Goal: Find specific page/section: Find specific page/section

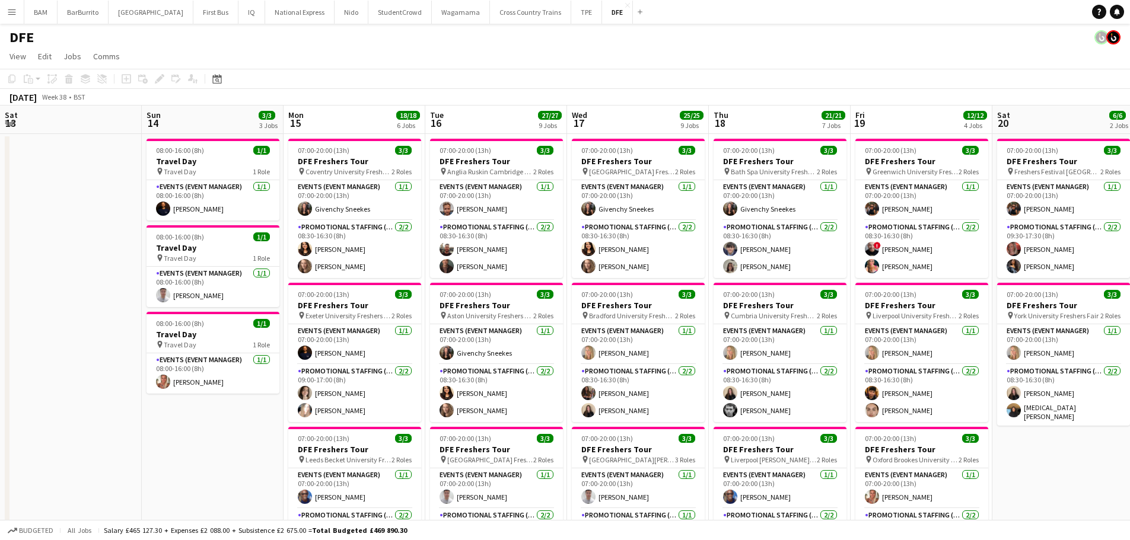
scroll to position [0, 408]
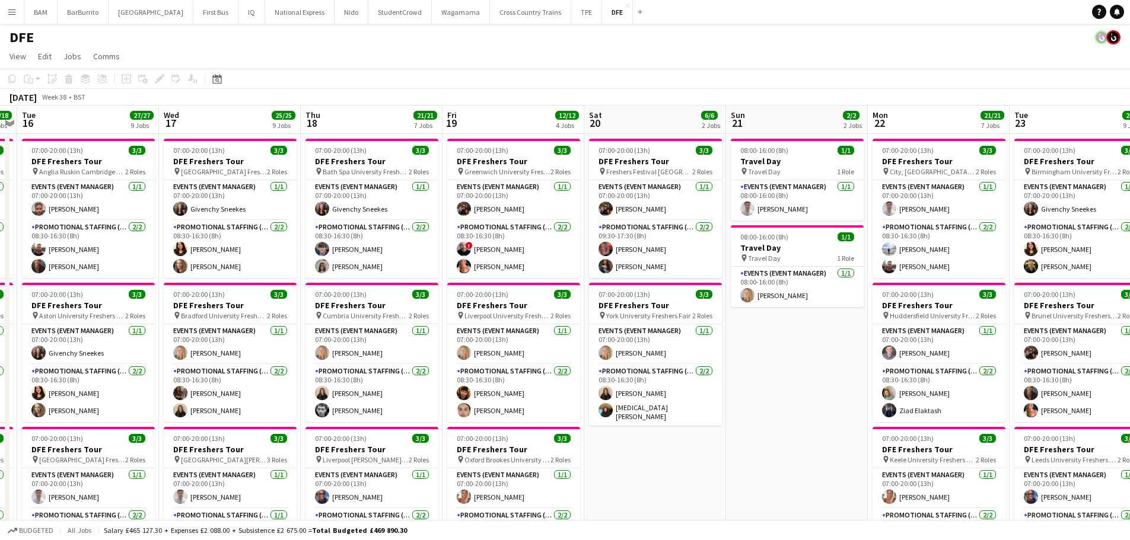
click at [4, 14] on button "Menu" at bounding box center [12, 12] width 24 height 24
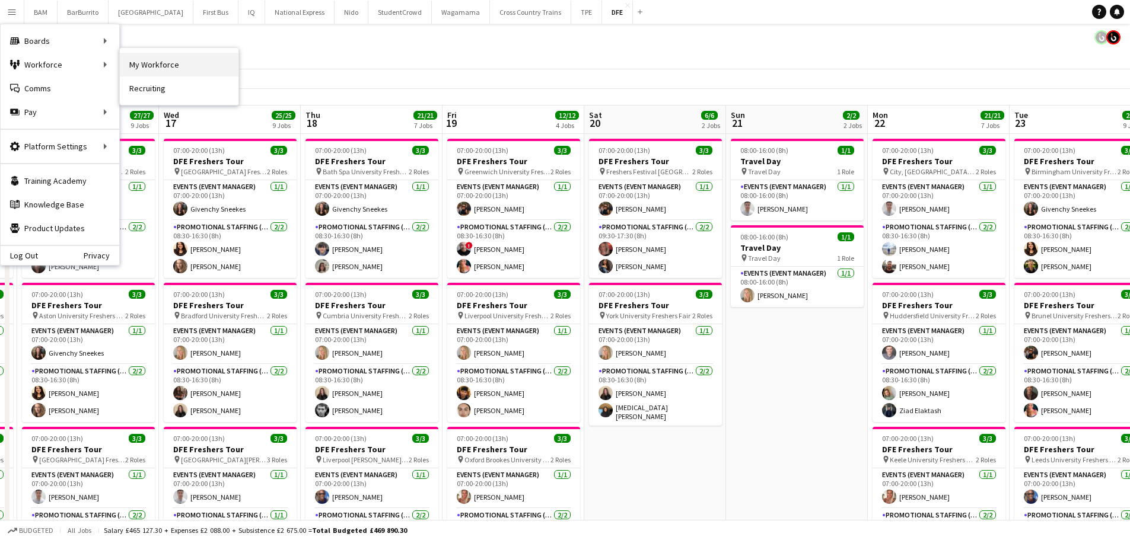
click at [166, 61] on link "My Workforce" at bounding box center [179, 65] width 119 height 24
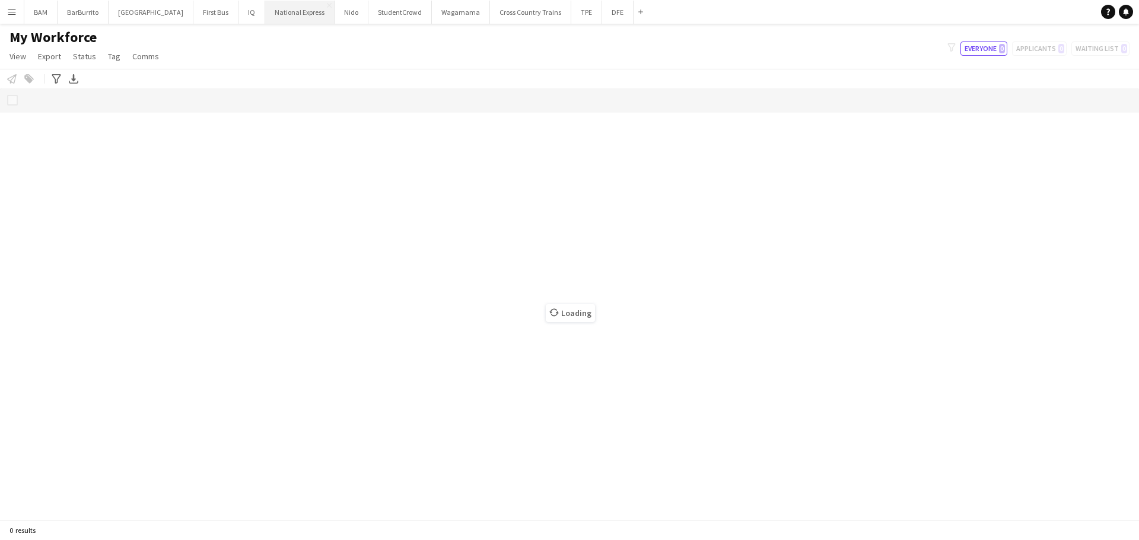
click at [265, 10] on button "National Express Close" at bounding box center [299, 12] width 69 height 23
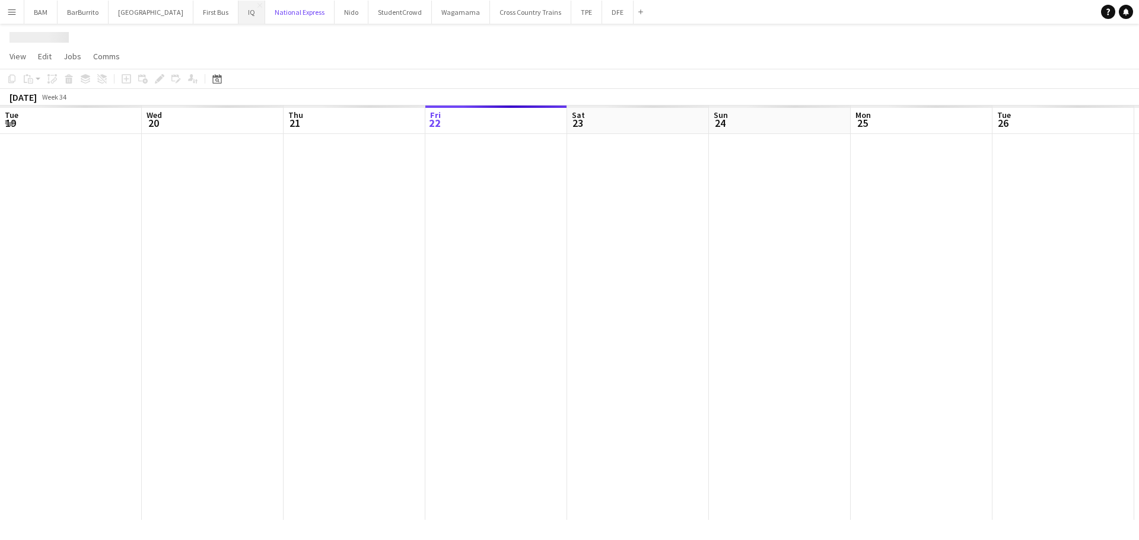
scroll to position [0, 284]
click at [238, 14] on button "IQ Close" at bounding box center [251, 12] width 27 height 23
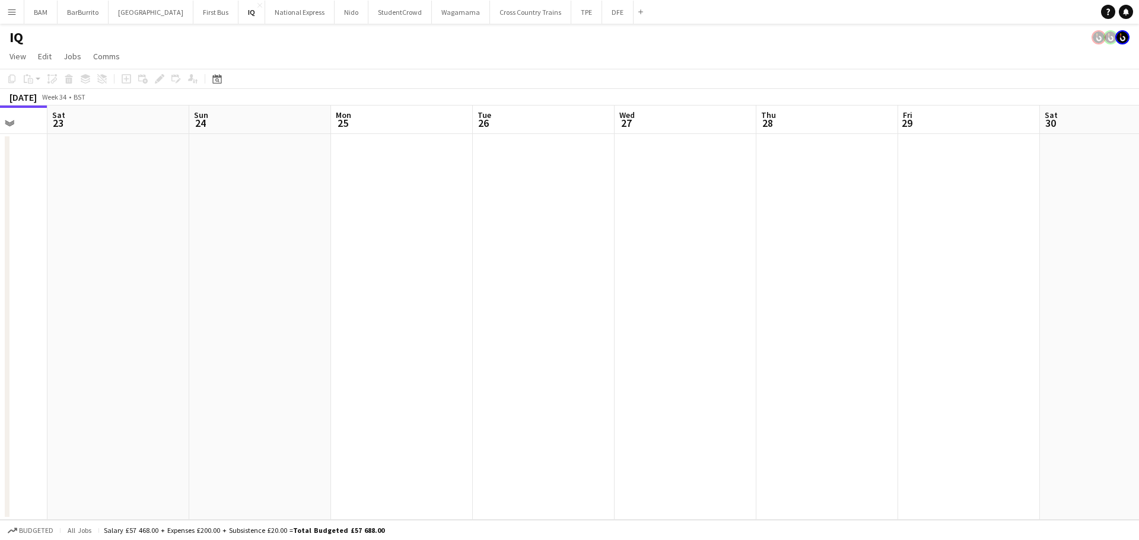
drag, startPoint x: 529, startPoint y: 255, endPoint x: 116, endPoint y: 212, distance: 415.0
click at [118, 218] on app-calendar-viewport "Tue 19 Wed 20 Thu 21 Fri 22 Sat 23 Sun 24 Mon 25 Tue 26 Wed 27 Thu 28 Fri 29 Sa…" at bounding box center [569, 313] width 1139 height 415
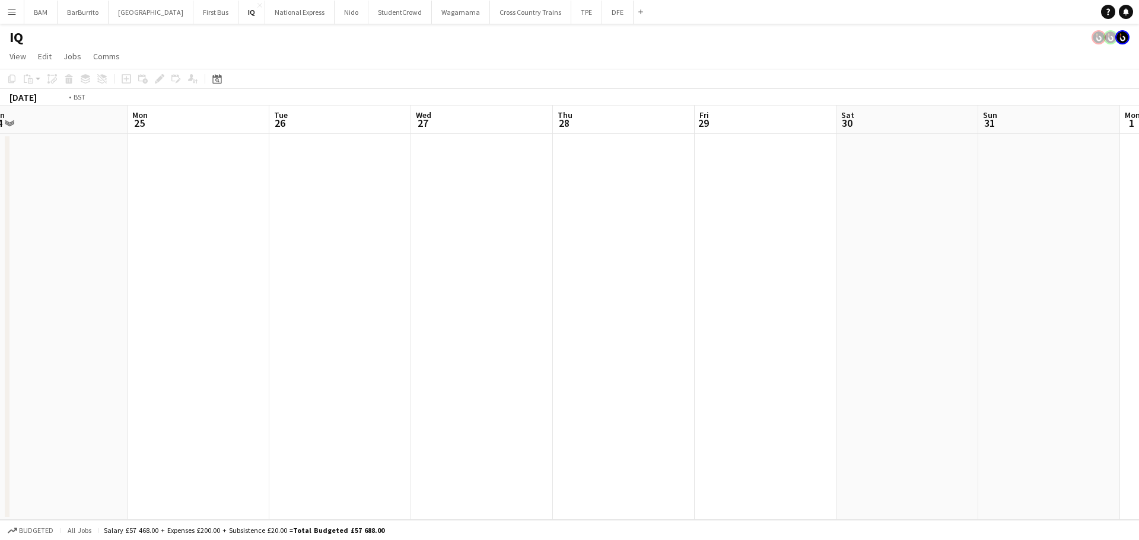
drag, startPoint x: 511, startPoint y: 155, endPoint x: 186, endPoint y: 149, distance: 324.5
click at [187, 149] on app-calendar-viewport "Thu 21 Fri 22 Sat 23 Sun 24 Mon 25 Tue 26 Wed 27 Thu 28 Fri 29 Sat 30 Sun 31 Mo…" at bounding box center [569, 313] width 1139 height 415
drag, startPoint x: 765, startPoint y: 180, endPoint x: 425, endPoint y: 183, distance: 340.5
click at [425, 183] on app-calendar-viewport "Sat 23 Sun 24 Mon 25 Tue 26 Wed 27 Thu 28 Fri 29 Sat 30 Sun 31 Mon 1 Tue 2 Wed …" at bounding box center [569, 313] width 1139 height 415
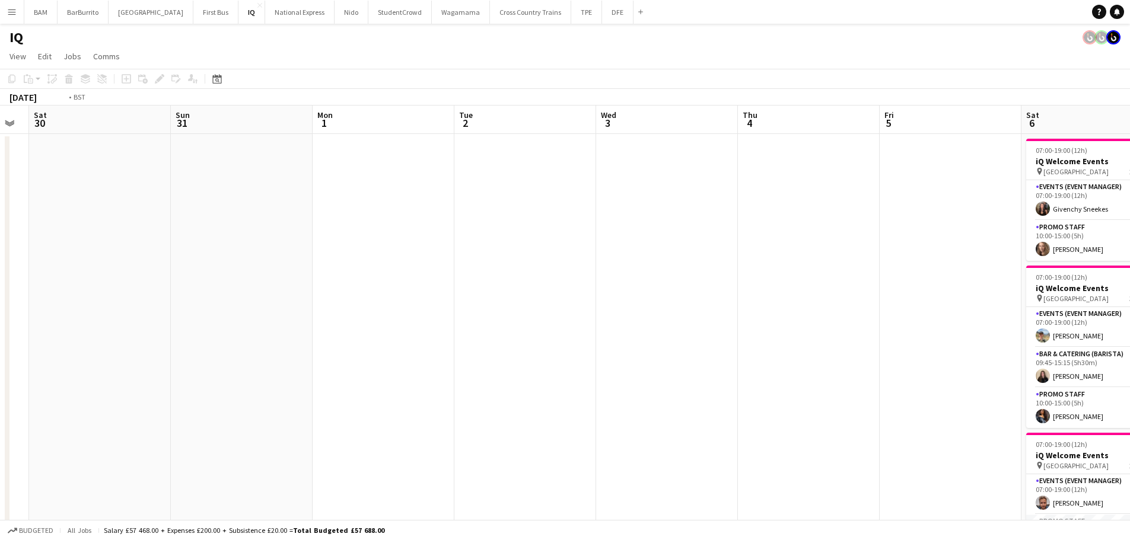
drag, startPoint x: 866, startPoint y: 203, endPoint x: 448, endPoint y: 183, distance: 418.7
click at [325, 188] on app-calendar-viewport "Wed 27 Thu 28 Fri 29 Sat 30 Sun 31 Mon 1 Tue 2 Wed 3 Thu 4 Fri 5 Sat 6 10/10 4 …" at bounding box center [565, 416] width 1130 height 621
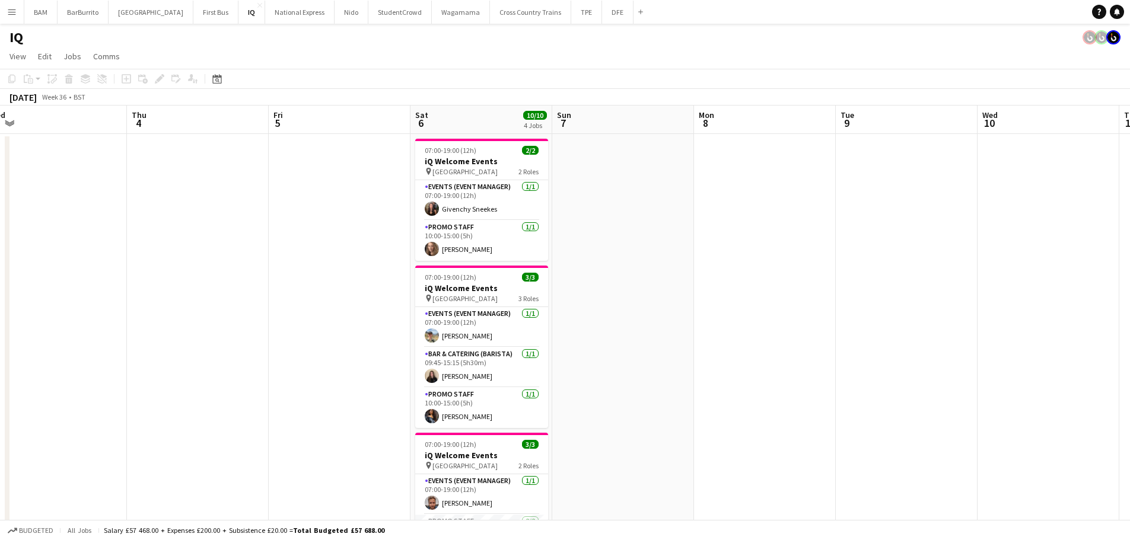
drag, startPoint x: 899, startPoint y: 222, endPoint x: 725, endPoint y: 236, distance: 174.3
click at [759, 228] on app-calendar-viewport "Sun 31 Mon 1 Tue 2 Wed 3 Thu 4 Fri 5 Sat 6 10/10 4 Jobs Sun 7 Mon 8 Tue 9 Wed 1…" at bounding box center [565, 416] width 1130 height 621
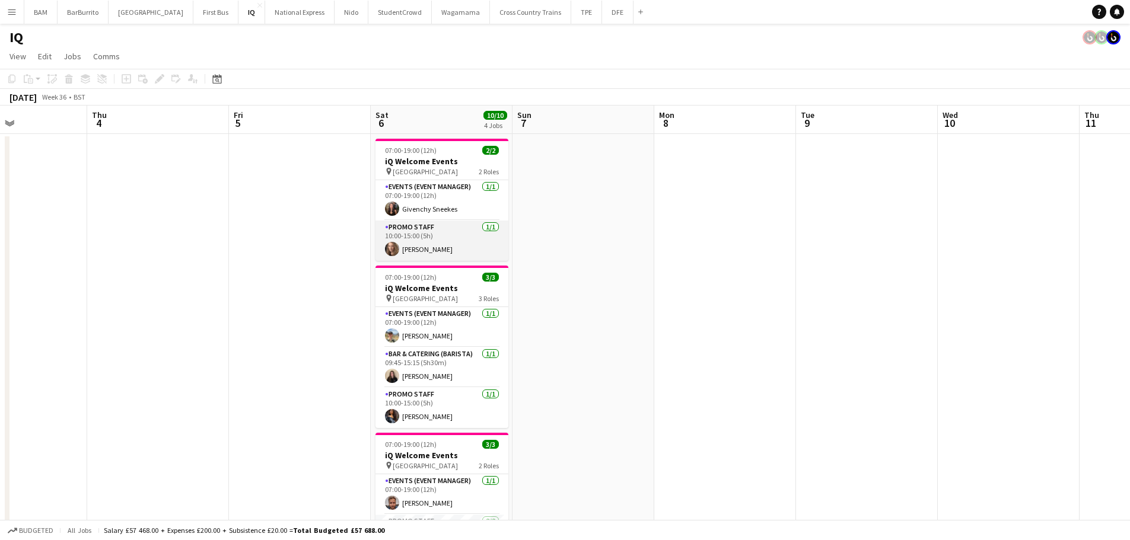
click at [483, 240] on app-card-role "Promo Staff [DATE] 10:00-15:00 (5h) [PERSON_NAME]" at bounding box center [441, 241] width 133 height 40
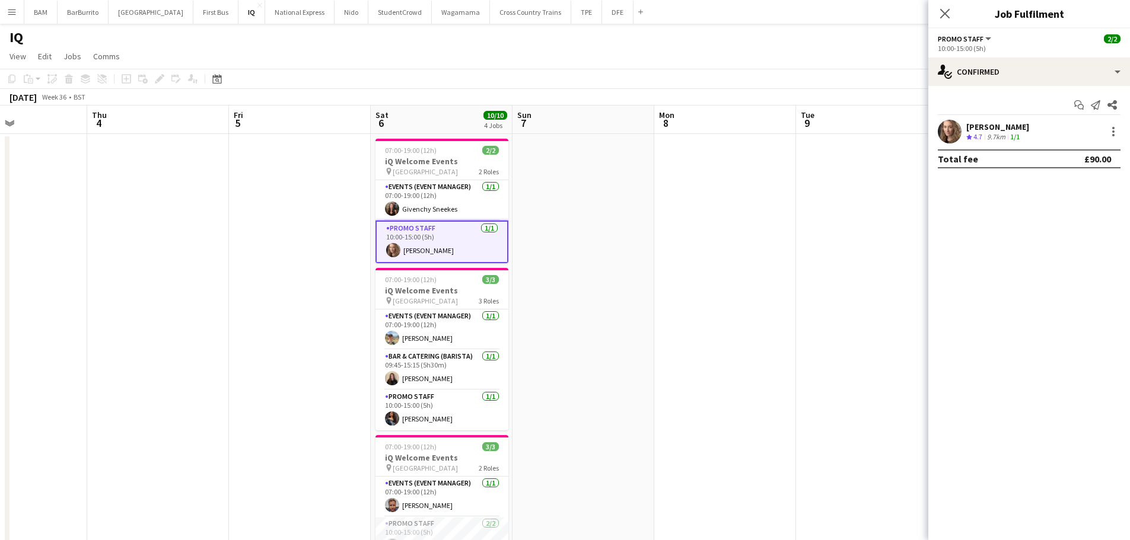
click at [1015, 131] on div "[PERSON_NAME]" at bounding box center [997, 127] width 63 height 11
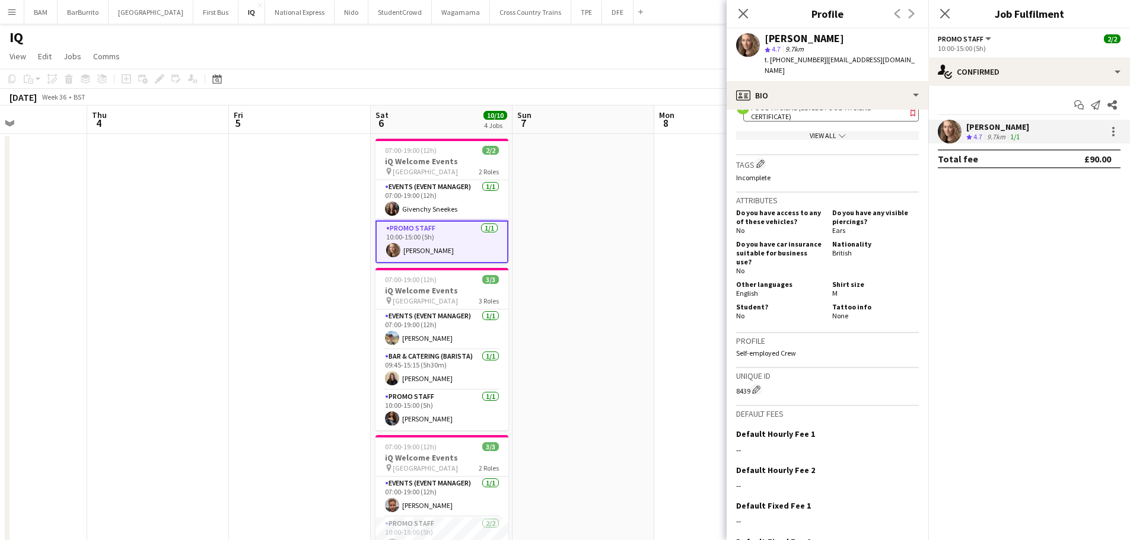
scroll to position [534, 0]
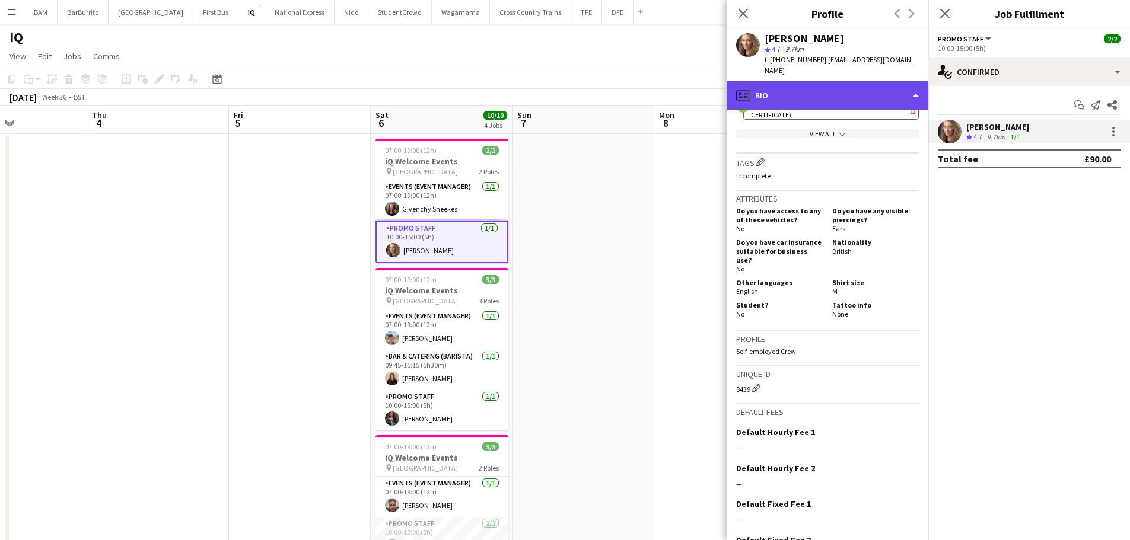
click at [807, 88] on div "profile Bio" at bounding box center [828, 95] width 202 height 28
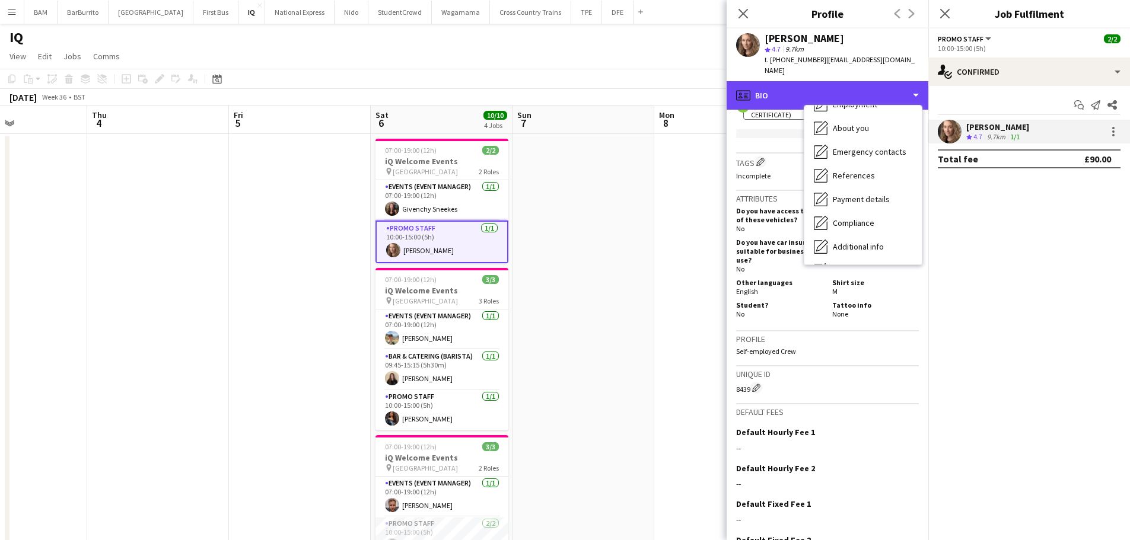
scroll to position [135, 0]
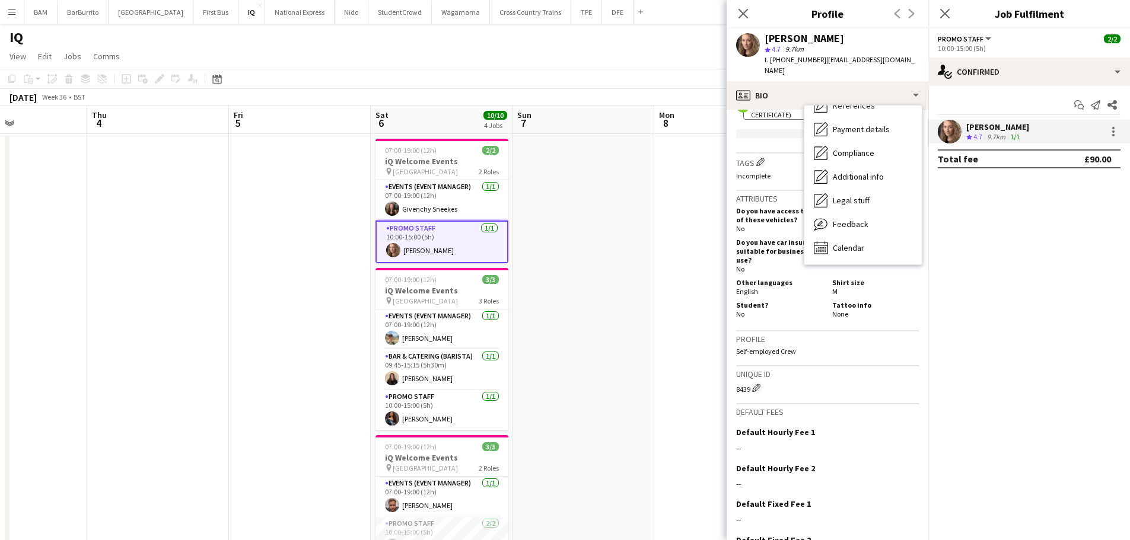
click at [601, 65] on app-page-menu "View Day view expanded Day view collapsed Month view Date picker Jump to [DATE]…" at bounding box center [565, 57] width 1130 height 23
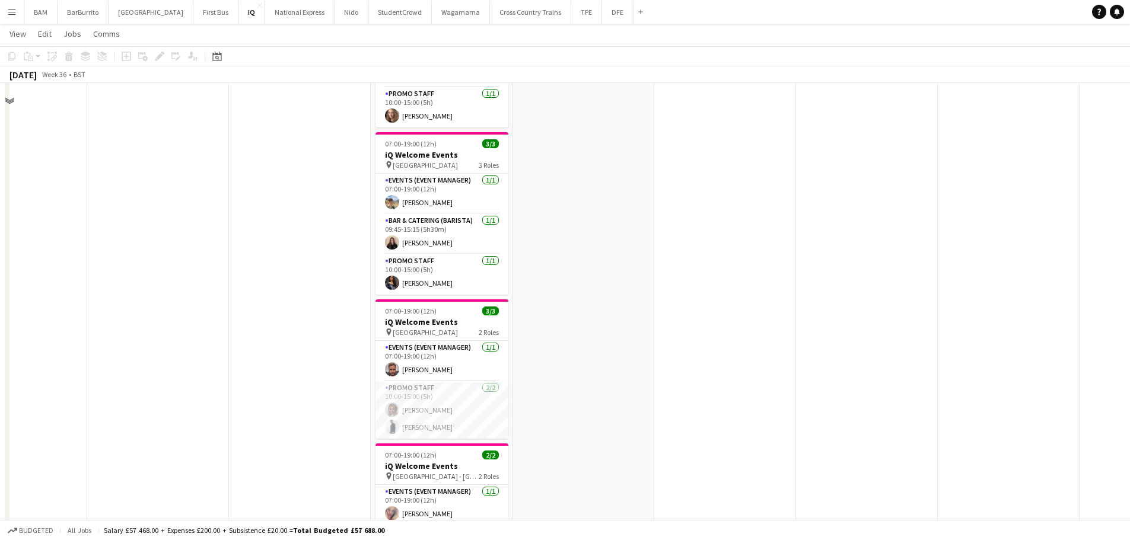
scroll to position [59, 0]
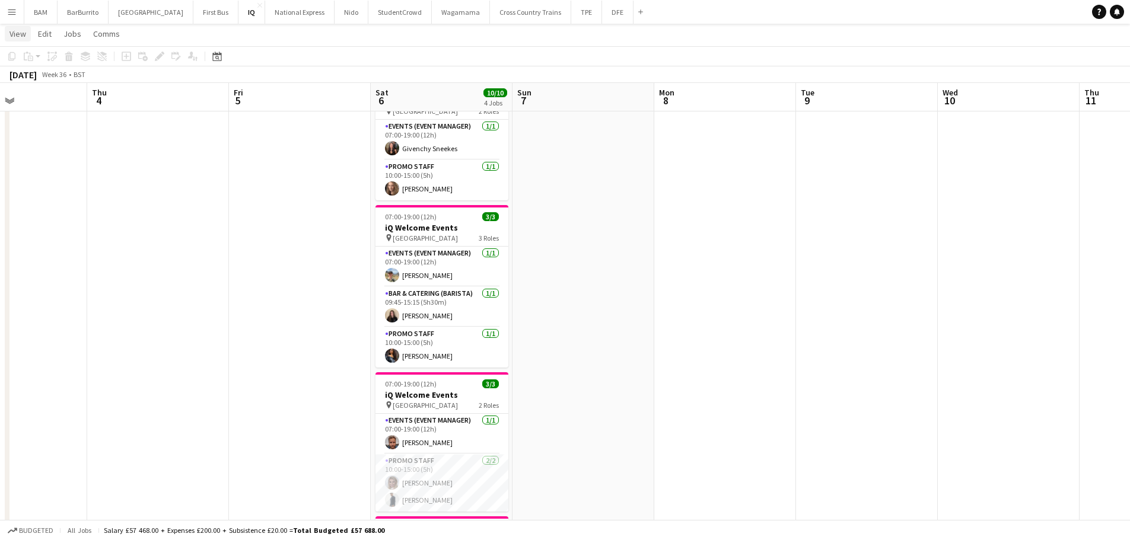
click at [10, 31] on span "View" at bounding box center [17, 33] width 17 height 11
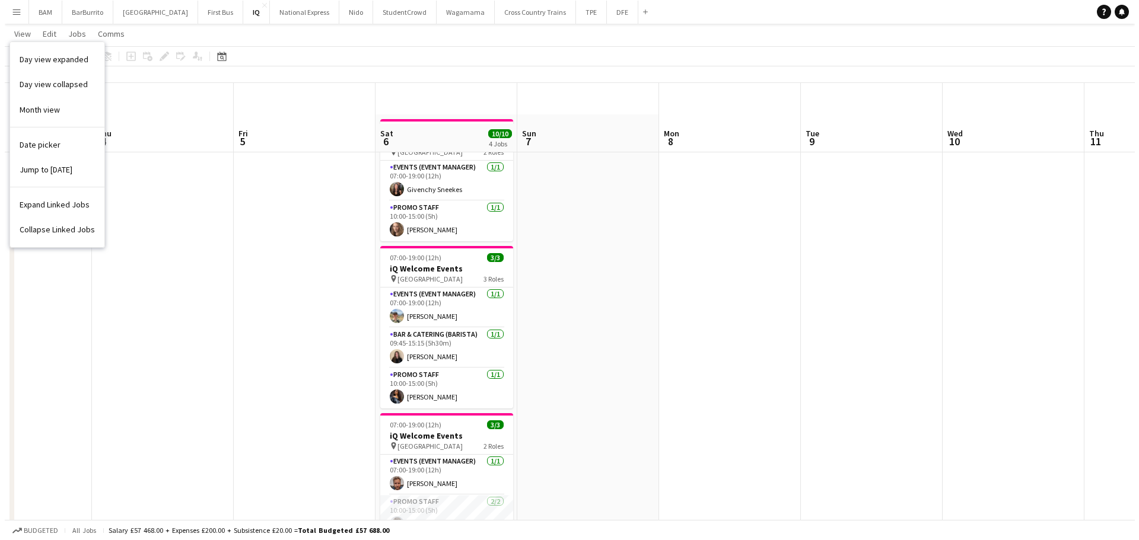
scroll to position [0, 0]
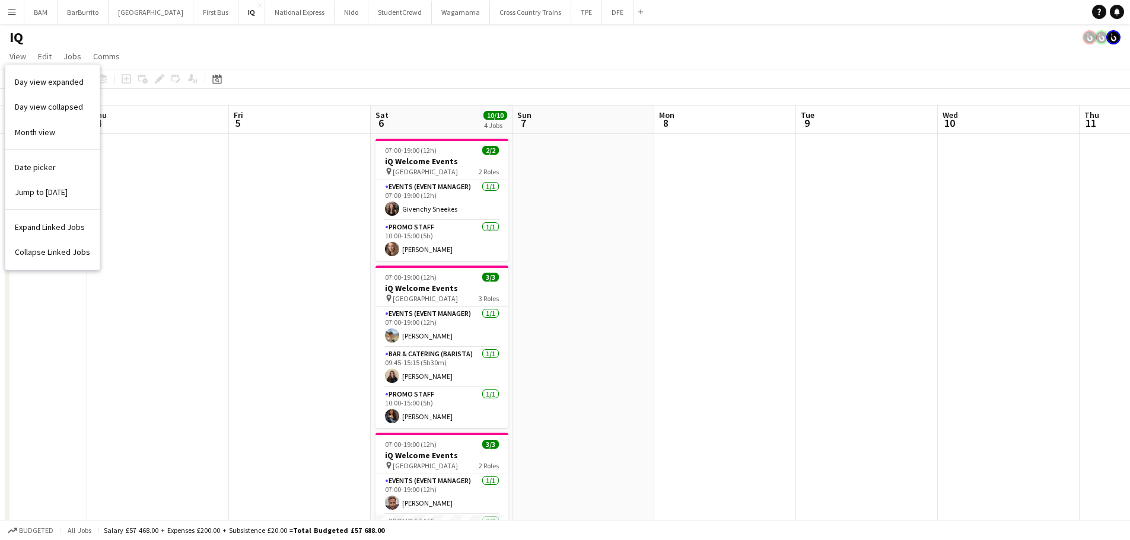
click at [7, 14] on button "Menu" at bounding box center [12, 12] width 24 height 24
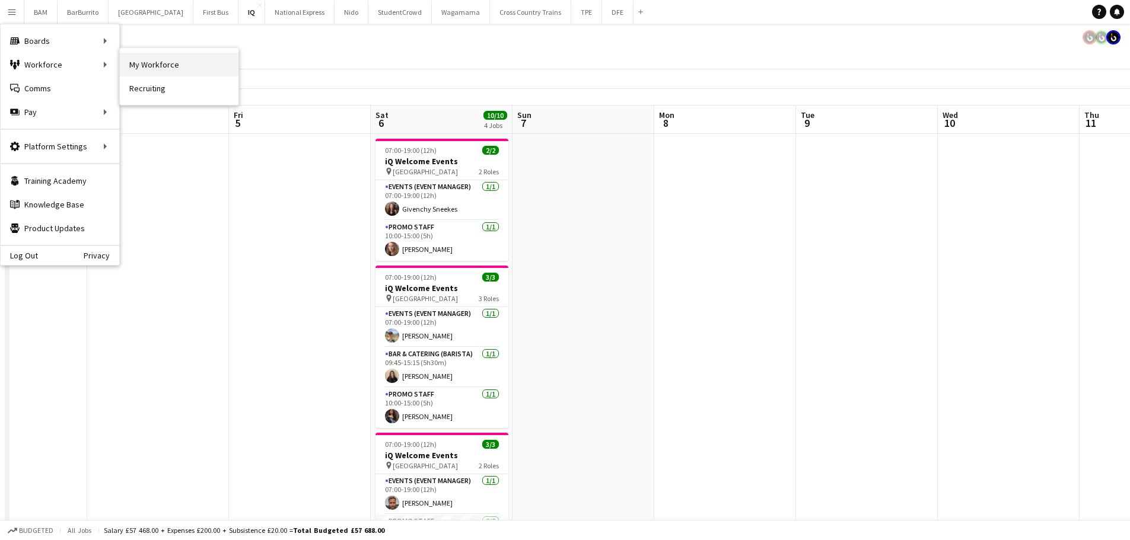
click at [143, 70] on link "My Workforce" at bounding box center [179, 65] width 119 height 24
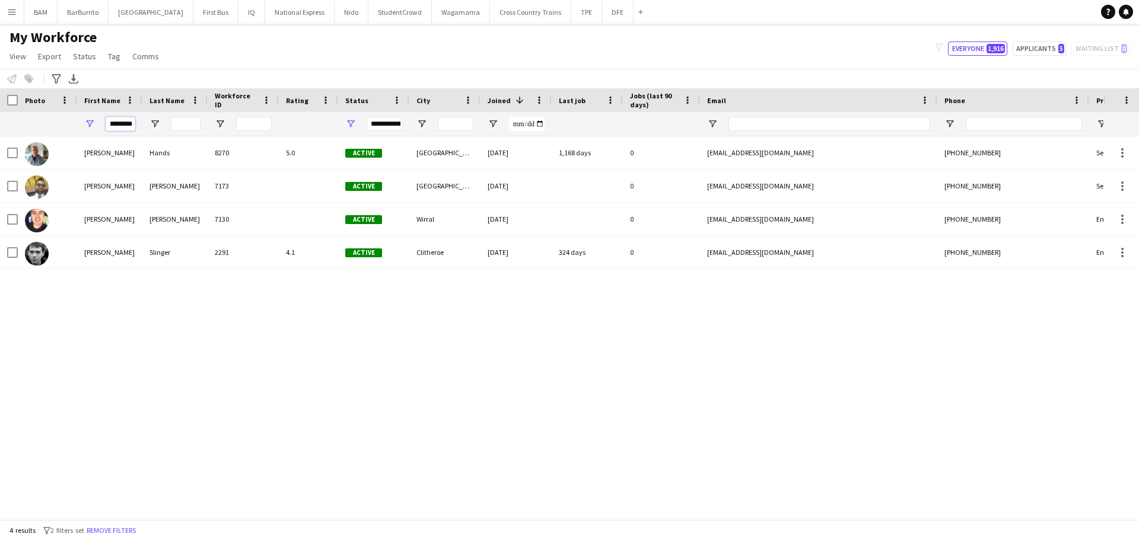
scroll to position [0, 1]
drag, startPoint x: 110, startPoint y: 122, endPoint x: 199, endPoint y: 126, distance: 88.5
click at [199, 126] on div "********" at bounding box center [643, 124] width 1286 height 24
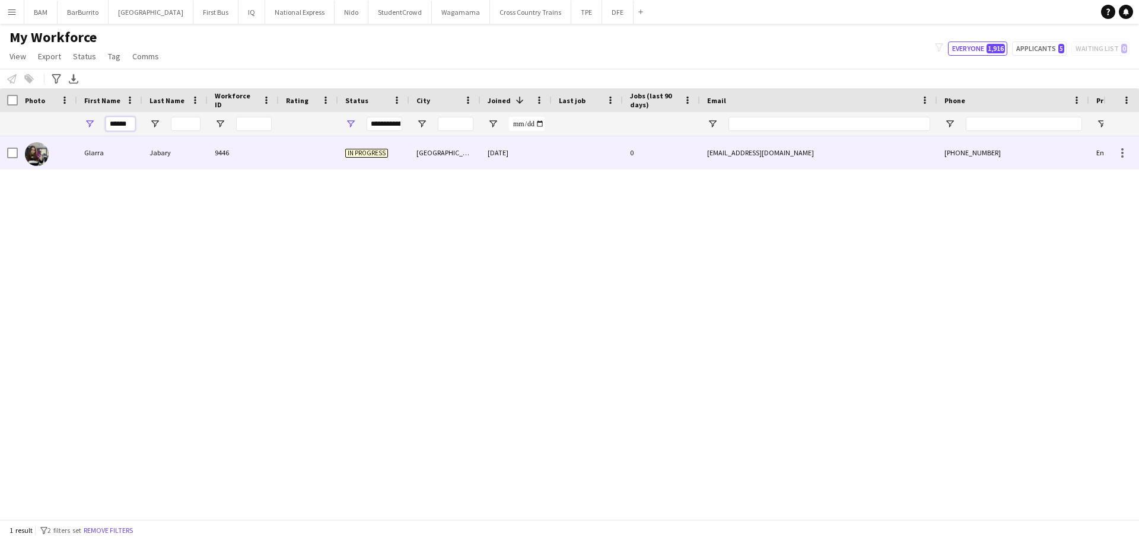
type input "******"
click at [203, 154] on div "Jabary" at bounding box center [174, 152] width 65 height 33
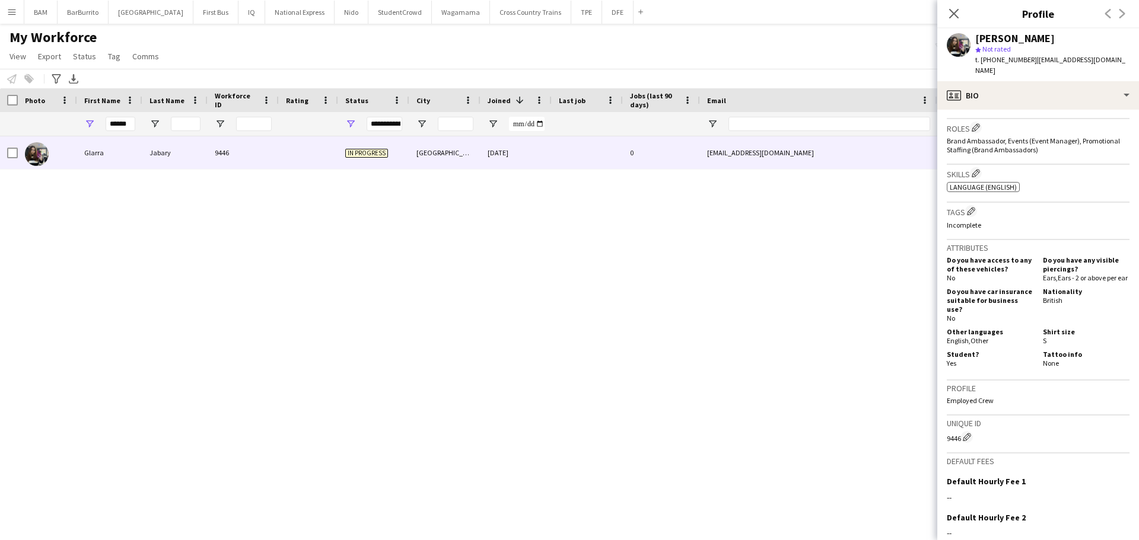
scroll to position [415, 0]
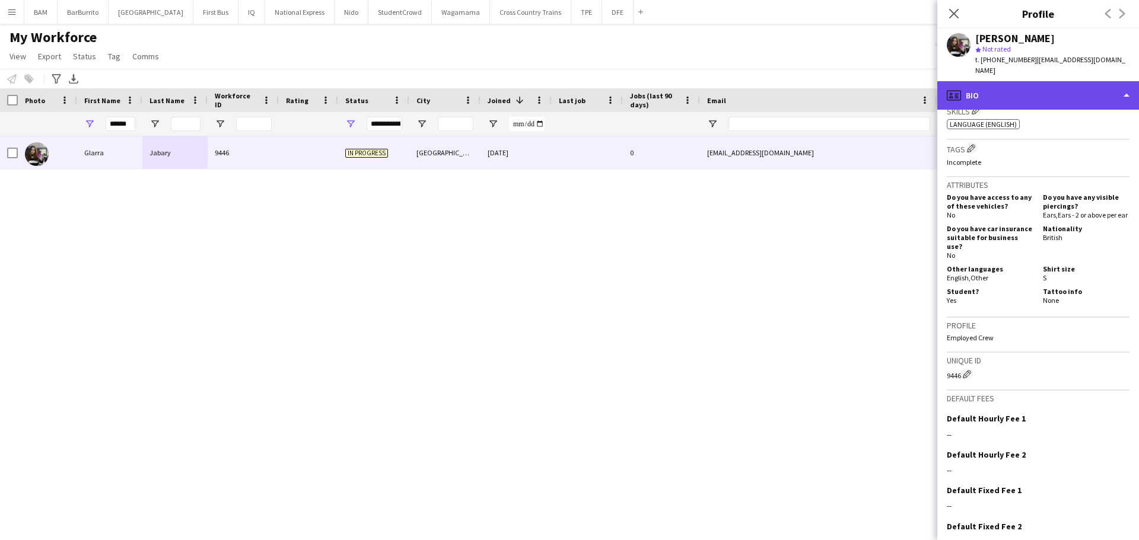
click at [1008, 81] on div "profile Bio" at bounding box center [1038, 95] width 202 height 28
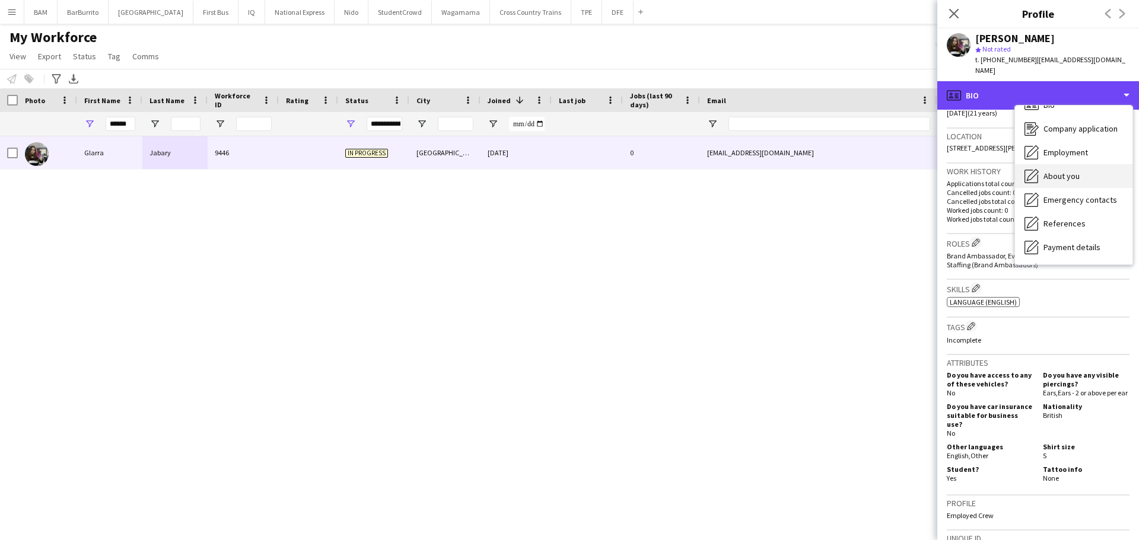
scroll to position [17, 0]
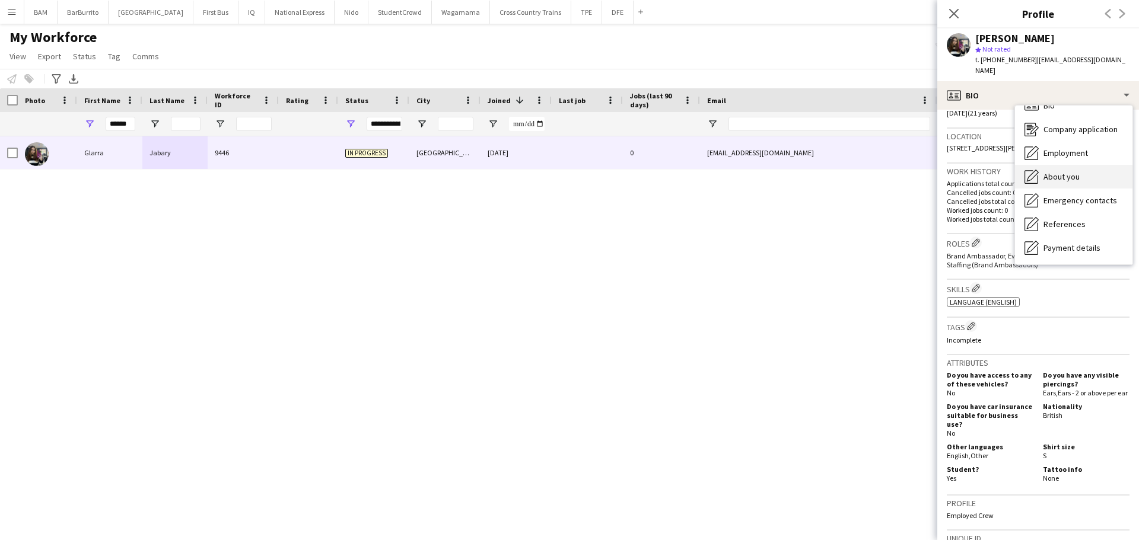
click at [1072, 171] on span "About you" at bounding box center [1061, 176] width 36 height 11
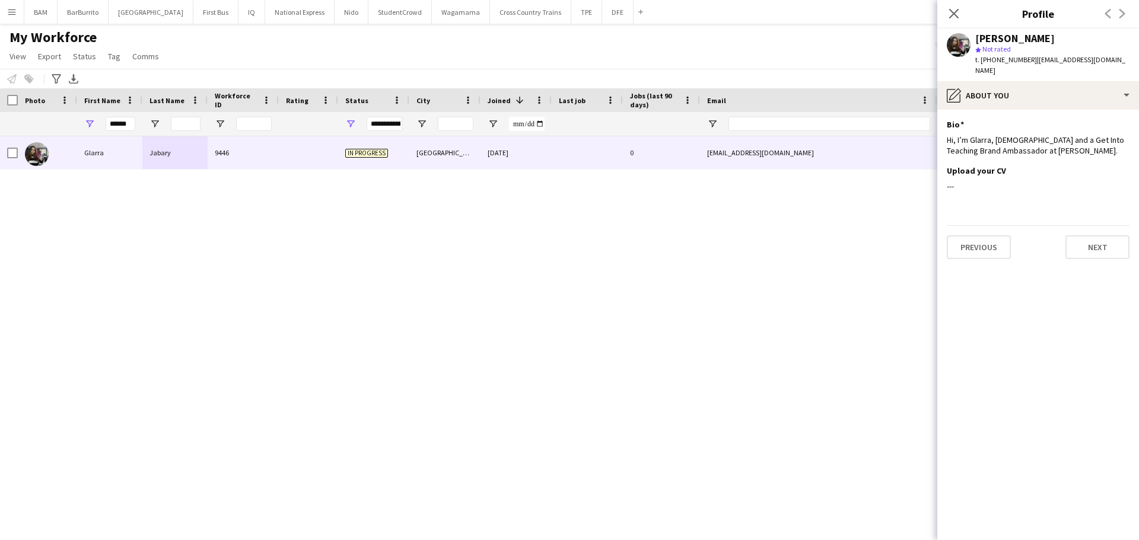
click at [435, 52] on div "My Workforce View Views Default view New view Update view Delete view Edit name…" at bounding box center [569, 48] width 1139 height 40
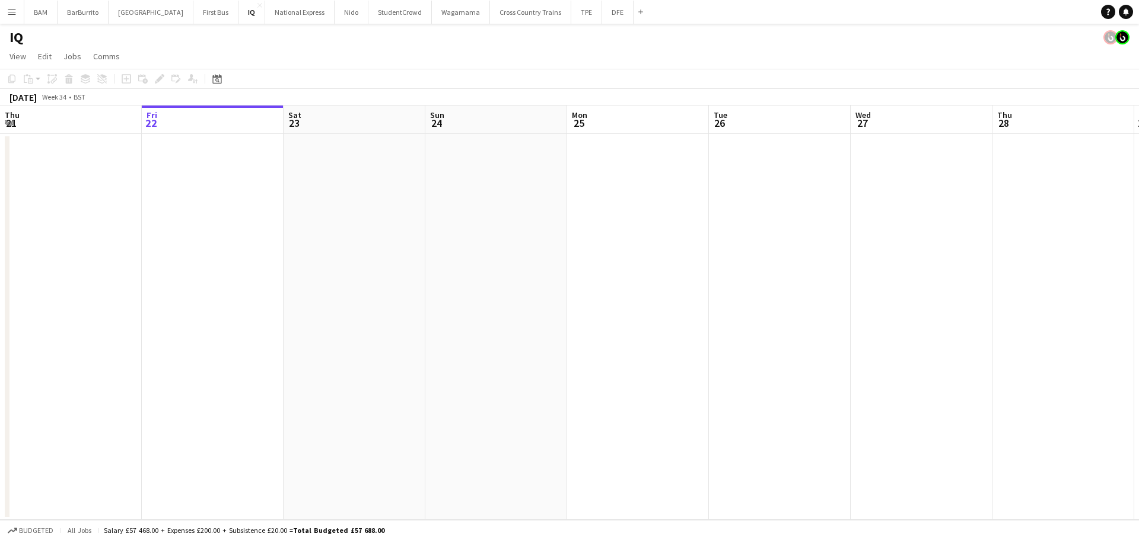
click at [4, 11] on button "Menu" at bounding box center [12, 12] width 24 height 24
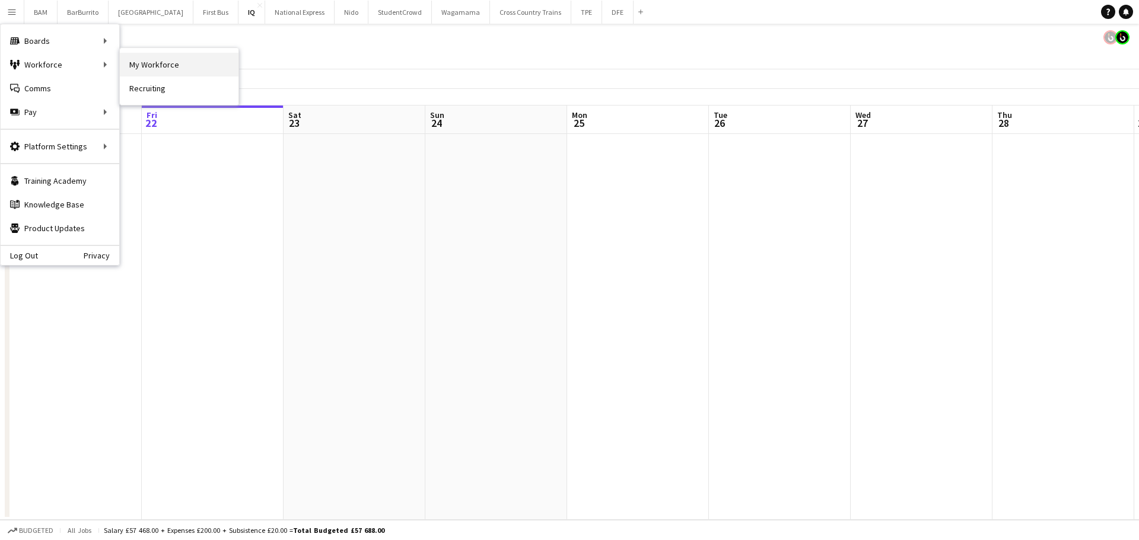
click at [159, 66] on link "My Workforce" at bounding box center [179, 65] width 119 height 24
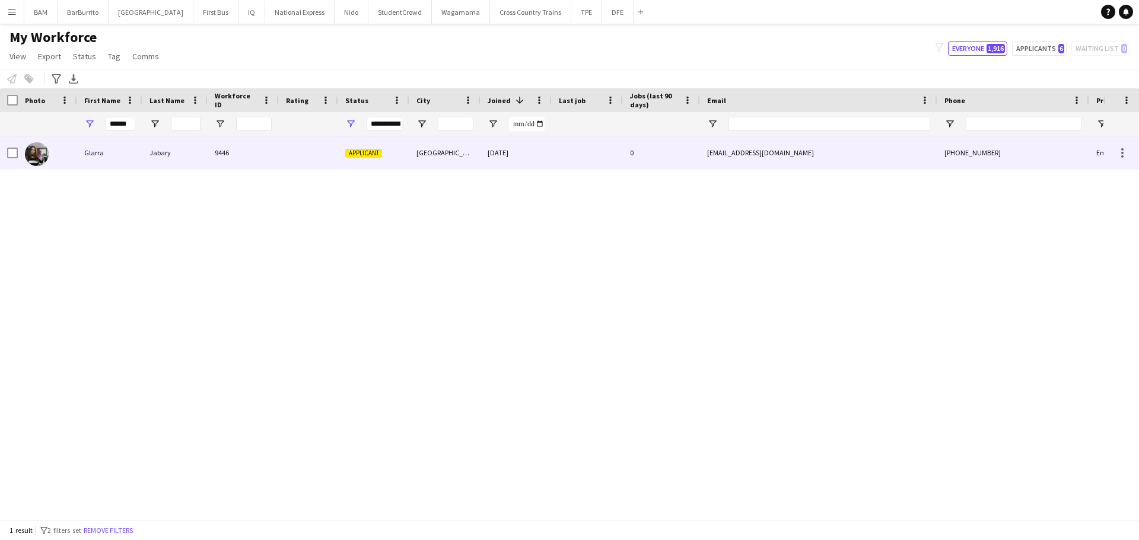
click at [182, 162] on div "Jabary" at bounding box center [174, 152] width 65 height 33
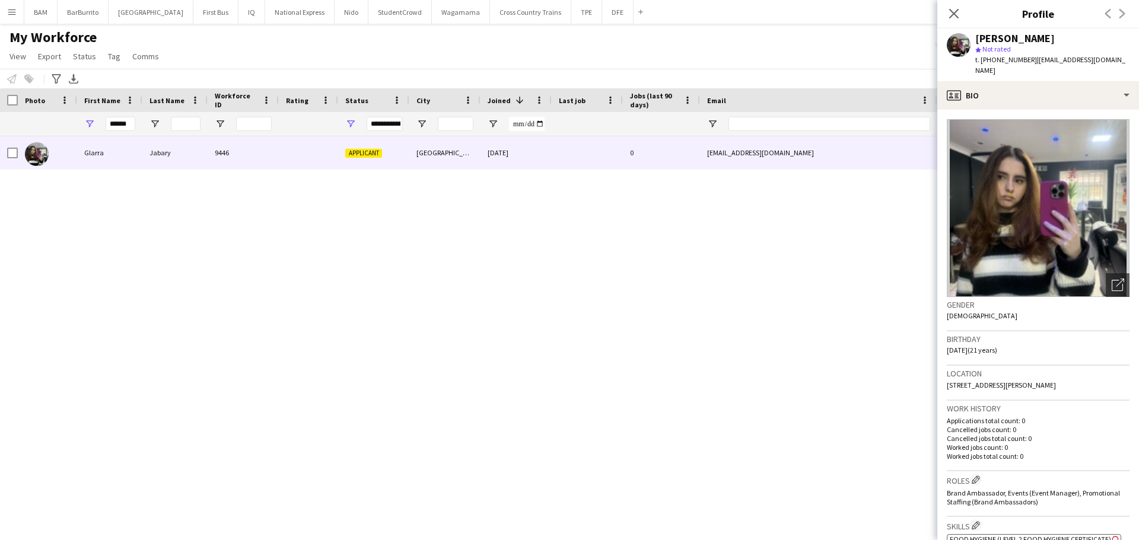
scroll to position [237, 0]
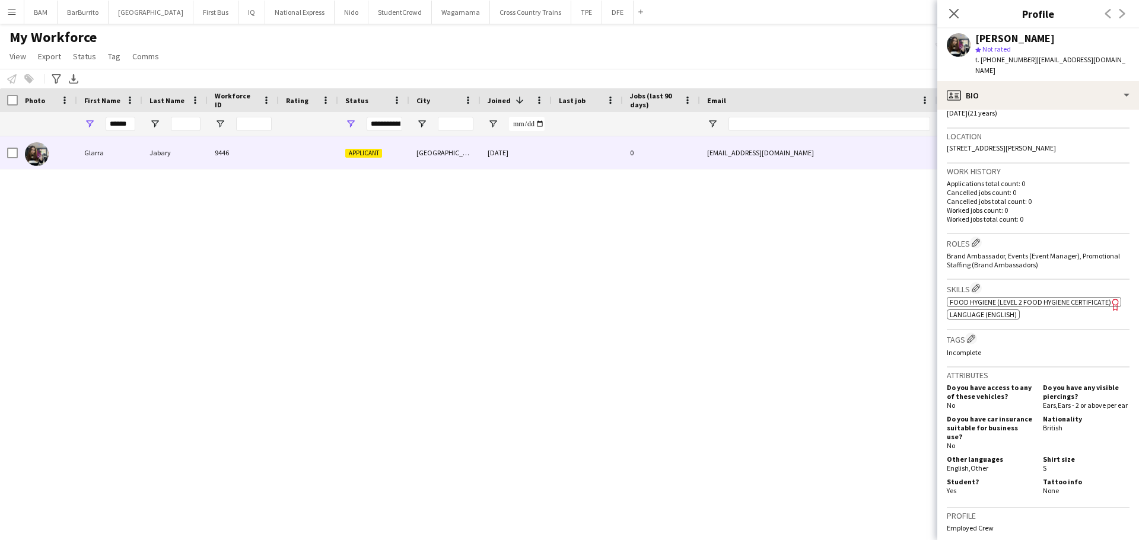
click at [1084, 298] on span "Food Hygiene (Level 2 Food Hygiene Certificate)" at bounding box center [1030, 302] width 161 height 9
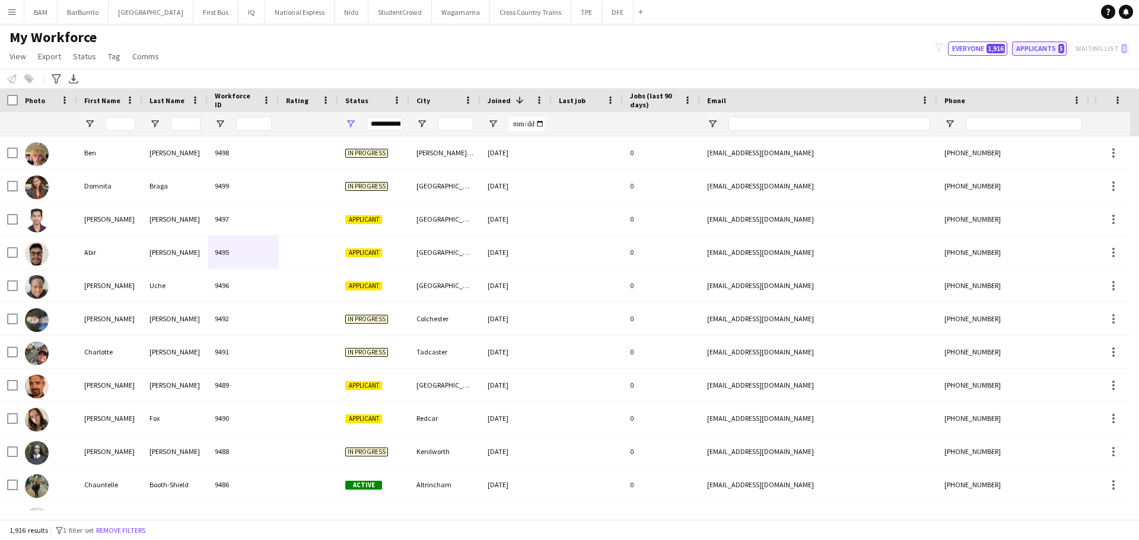
click at [1015, 50] on button "Applicants 5" at bounding box center [1039, 49] width 55 height 14
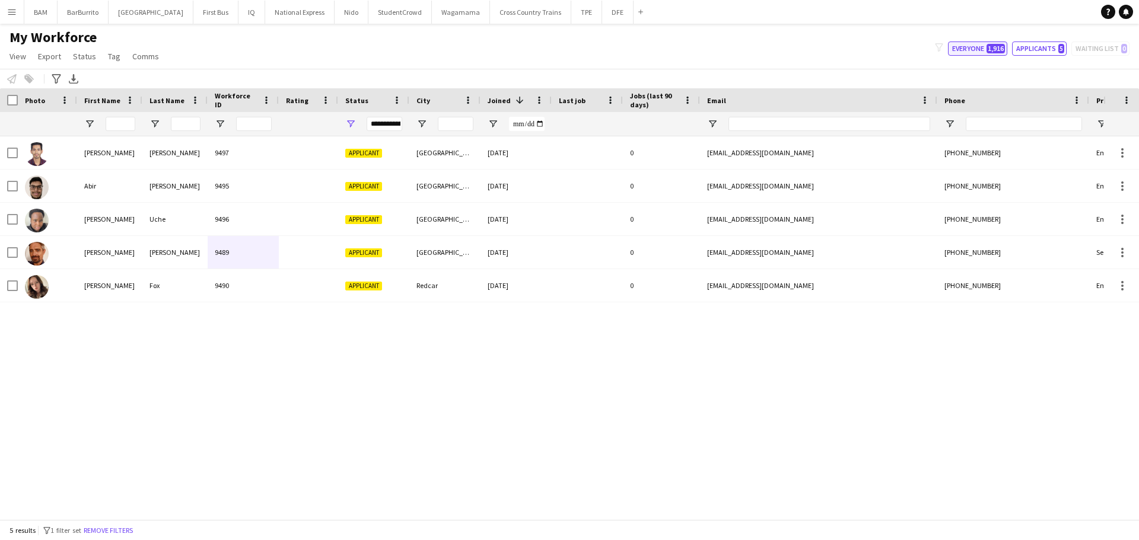
click at [973, 48] on button "Everyone 1,916" at bounding box center [977, 49] width 59 height 14
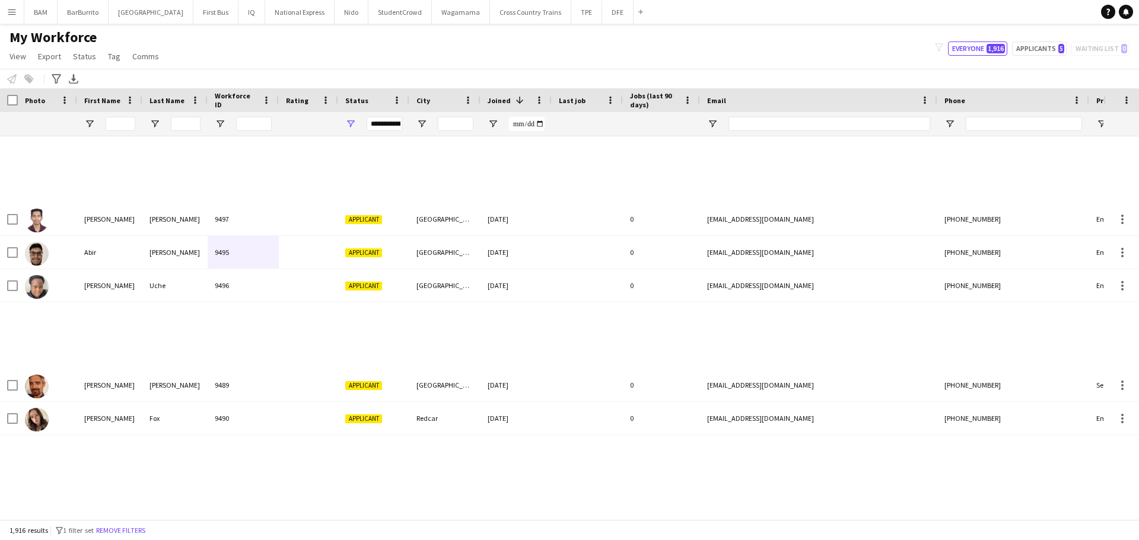
type input "**********"
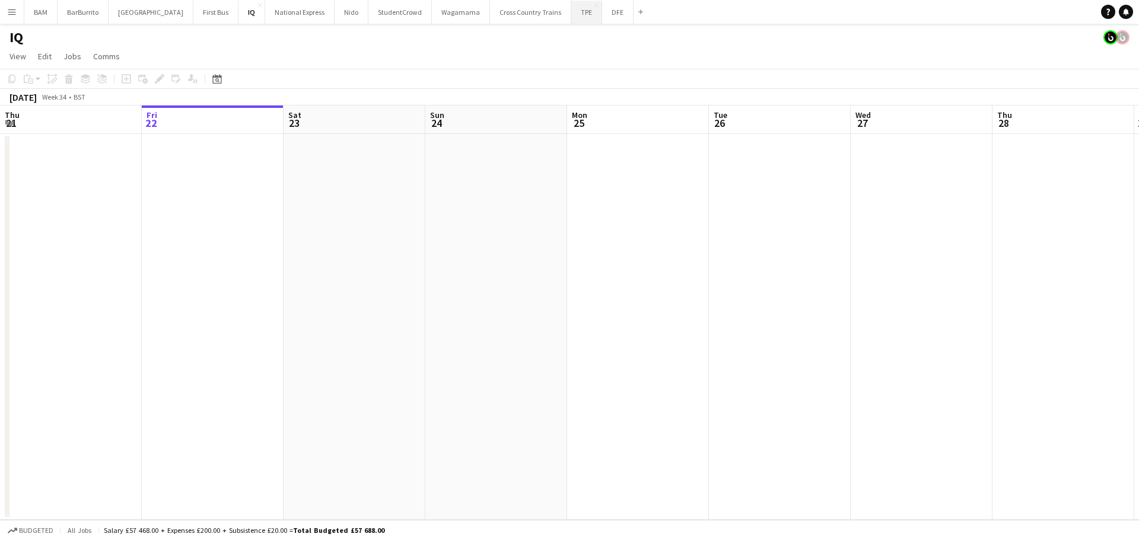
click at [571, 9] on button "TPE Close" at bounding box center [586, 12] width 31 height 23
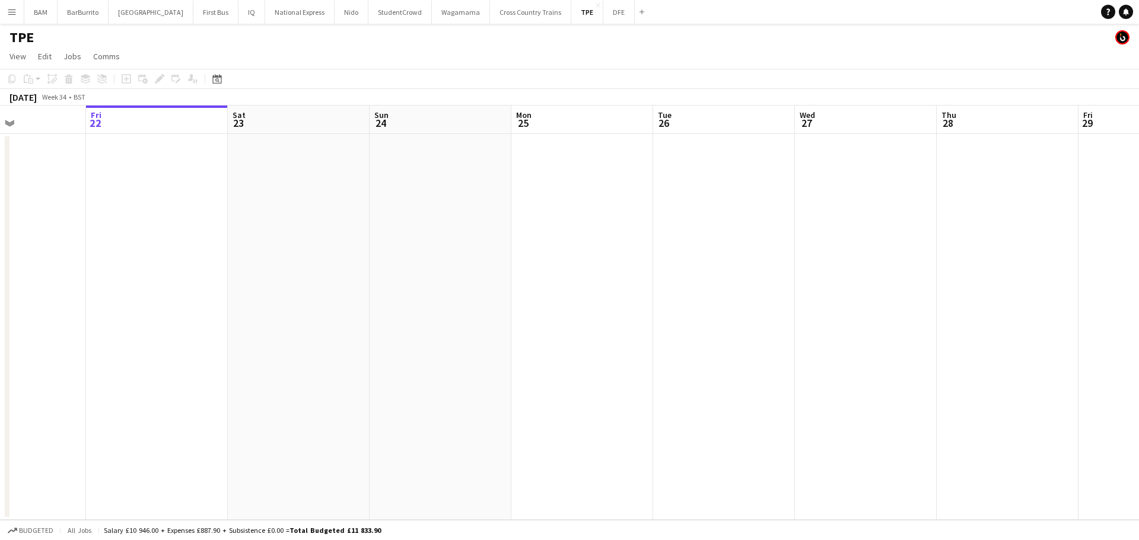
drag, startPoint x: 635, startPoint y: 191, endPoint x: 196, endPoint y: 180, distance: 439.1
click at [196, 180] on app-calendar-viewport "Tue 19 Wed 20 Thu 21 Fri 22 Sat 23 Sun 24 Mon 25 Tue 26 Wed 27 Thu 28 Fri 29 Sa…" at bounding box center [569, 313] width 1139 height 415
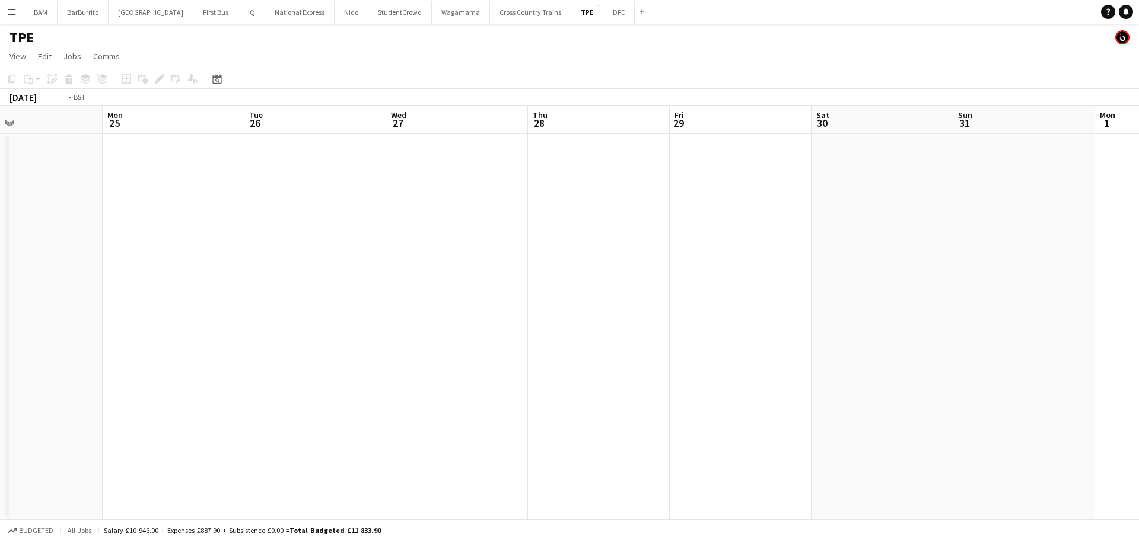
drag, startPoint x: 486, startPoint y: 190, endPoint x: 332, endPoint y: 185, distance: 154.3
click at [348, 185] on app-calendar-viewport "Thu 21 Fri 22 Sat 23 Sun 24 Mon 25 Tue 26 Wed 27 Thu 28 Fri 29 Sat 30 Sun 31 Mo…" at bounding box center [569, 313] width 1139 height 415
drag, startPoint x: 615, startPoint y: 208, endPoint x: 501, endPoint y: 220, distance: 113.9
click at [379, 207] on app-calendar-viewport "Mon 25 Tue 26 Wed 27 Thu 28 Fri 29 Sat 30 Sun 31 Mon 1 Tue 2 Wed 3 Thu 4 Fri 5 …" at bounding box center [569, 313] width 1139 height 415
drag, startPoint x: 995, startPoint y: 246, endPoint x: 638, endPoint y: 247, distance: 357.7
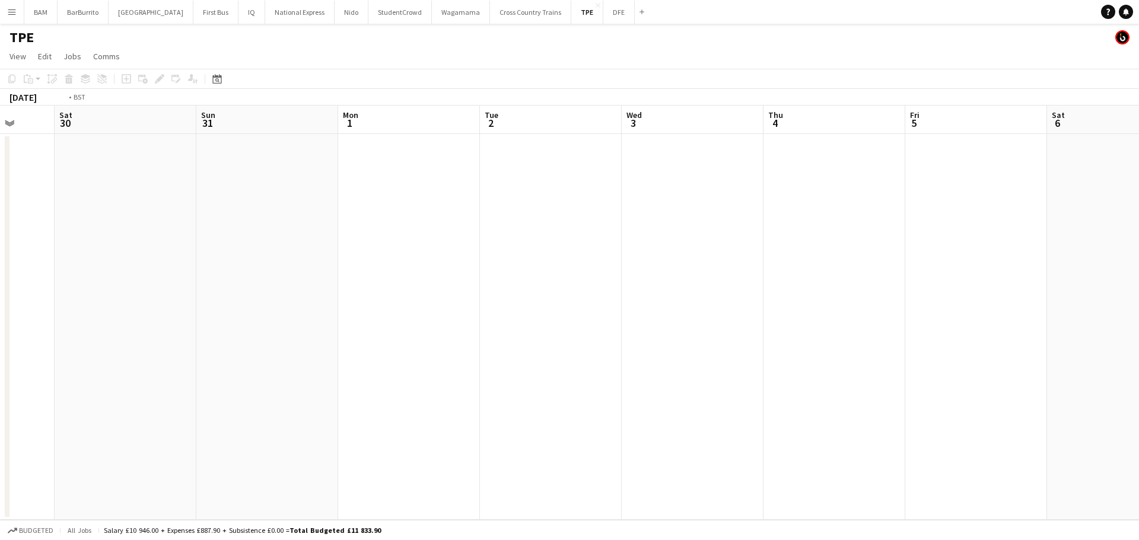
click at [476, 249] on app-calendar-viewport "Wed 27 Thu 28 Fri 29 Sat 30 Sun 31 Mon 1 Tue 2 Wed 3 Thu 4 Fri 5 Sat 6 Sun 7 Mo…" at bounding box center [569, 313] width 1139 height 415
drag, startPoint x: 762, startPoint y: 245, endPoint x: 422, endPoint y: 243, distance: 339.9
click at [464, 245] on app-calendar-viewport "Sun 31 Mon 1 Tue 2 Wed 3 Thu 4 Fri 5 Sat 6 Sun 7 Mon 8 Tue 9 Wed 10 Thu 11 Fri …" at bounding box center [569, 313] width 1139 height 415
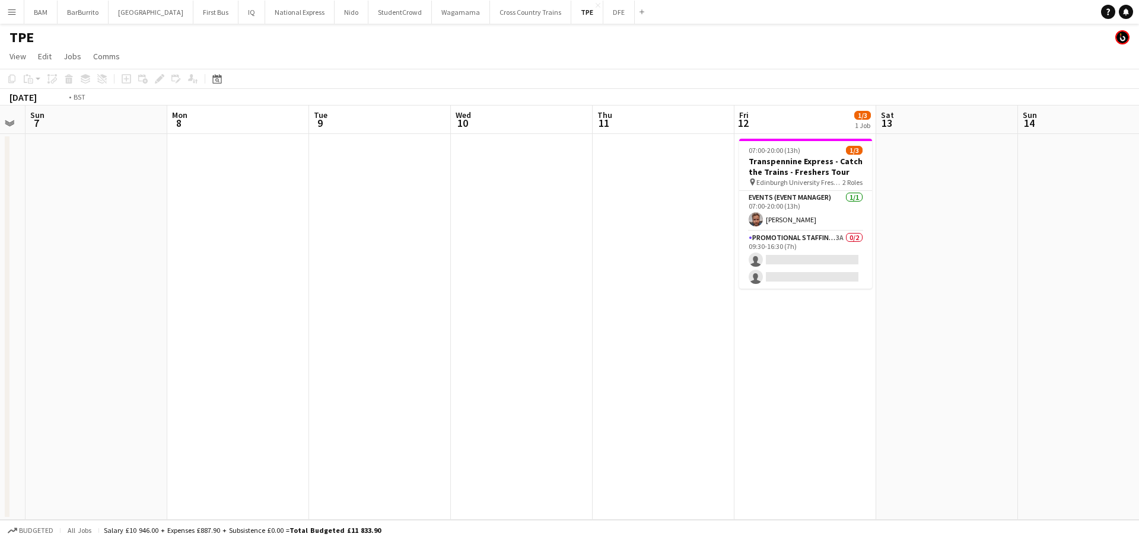
drag, startPoint x: 812, startPoint y: 269, endPoint x: 384, endPoint y: 266, distance: 427.7
click at [386, 266] on app-calendar-viewport "Thu 4 Fri 5 Sat 6 Sun 7 Mon 8 Tue 9 Wed 10 Thu 11 Fri 12 1/3 1 Job Sat 13 Sun 1…" at bounding box center [569, 313] width 1139 height 415
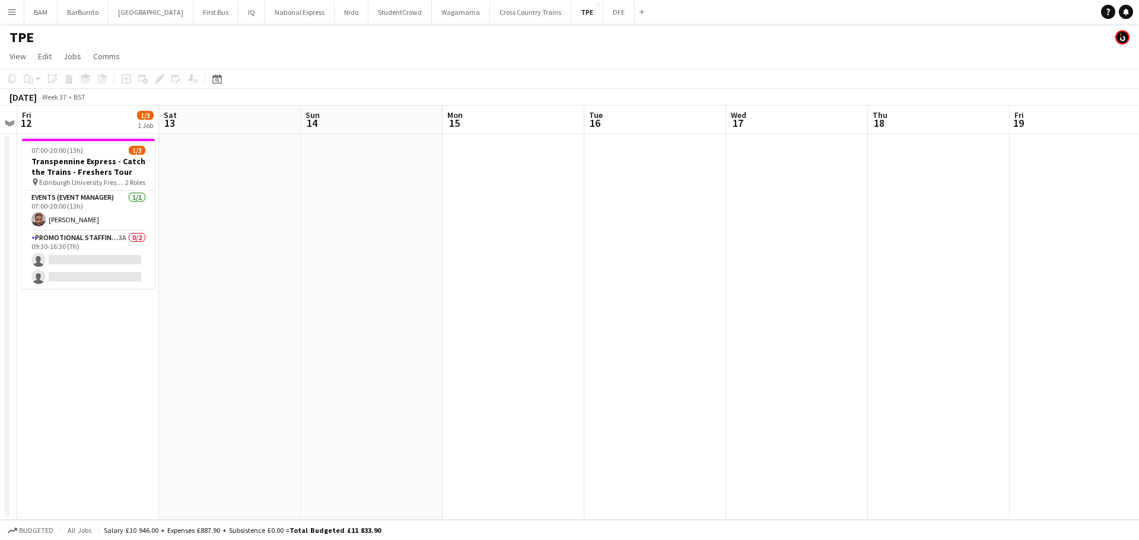
drag, startPoint x: 788, startPoint y: 260, endPoint x: 315, endPoint y: 255, distance: 472.8
click at [342, 256] on app-calendar-viewport "Tue 9 Wed 10 Thu 11 Fri 12 1/3 1 Job Sat 13 Sun 14 Mon 15 Tue 16 Wed 17 Thu 18 …" at bounding box center [569, 313] width 1139 height 415
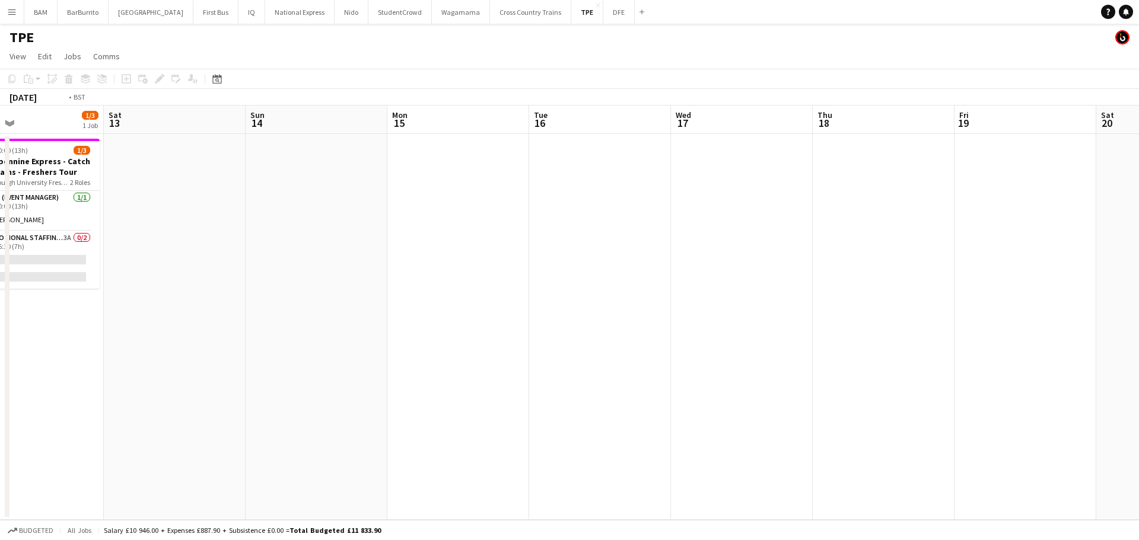
drag, startPoint x: 889, startPoint y: 274, endPoint x: 324, endPoint y: 247, distance: 565.4
click at [356, 253] on app-calendar-viewport "Tue 9 Wed 10 Thu 11 Fri 12 1/3 1 Job Sat 13 Sun 14 Mon 15 Tue 16 Wed 17 Thu 18 …" at bounding box center [569, 313] width 1139 height 415
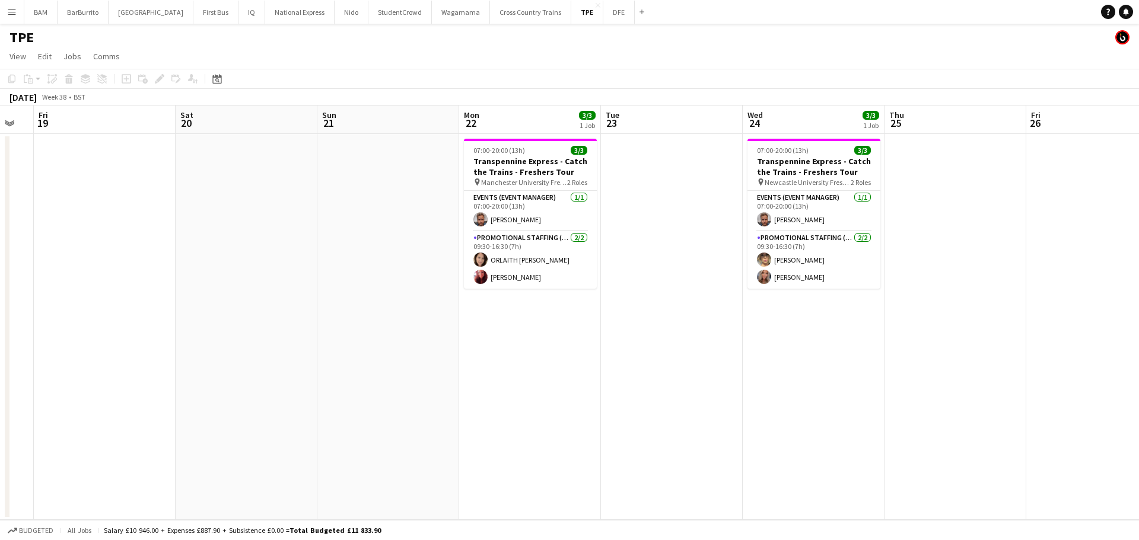
scroll to position [0, 421]
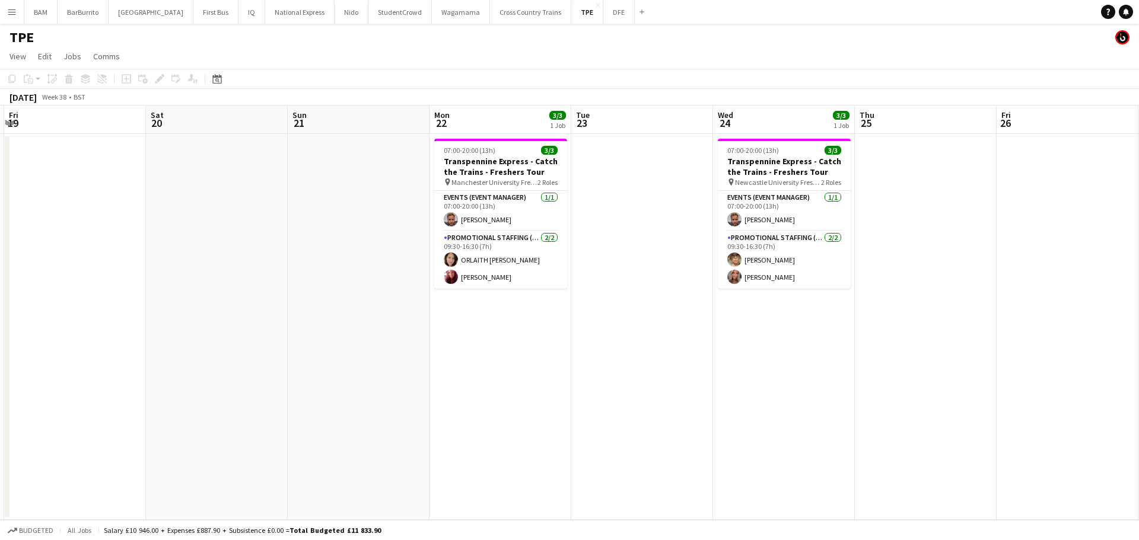
drag, startPoint x: 374, startPoint y: 245, endPoint x: 344, endPoint y: 243, distance: 29.8
click at [344, 243] on app-calendar-viewport "Tue 16 Wed 17 Thu 18 Fri 19 Sat 20 Sun 21 Mon 22 3/3 1 Job Tue 23 Wed 24 3/3 1 …" at bounding box center [569, 313] width 1139 height 415
click at [967, 43] on div "TPE" at bounding box center [569, 35] width 1139 height 23
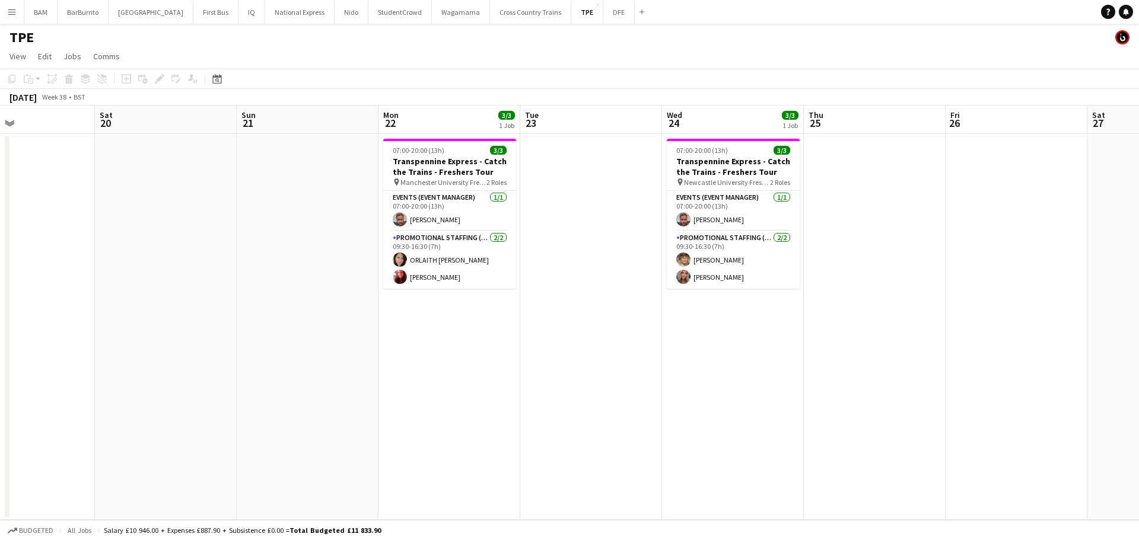
scroll to position [0, 356]
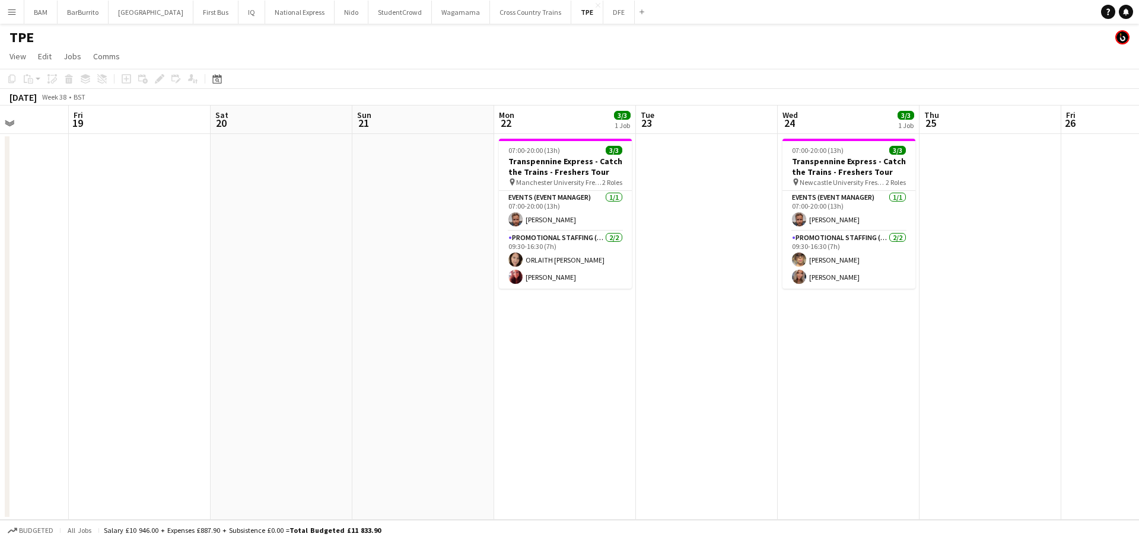
drag, startPoint x: 919, startPoint y: 234, endPoint x: 617, endPoint y: 220, distance: 302.3
click at [617, 220] on app-calendar-viewport "Tue 16 Wed 17 Thu 18 Fri 19 Sat 20 Sun 21 Mon 22 3/3 1 Job Tue 23 Wed 24 3/3 1 …" at bounding box center [569, 313] width 1139 height 415
